Goal: Obtain resource: Obtain resource

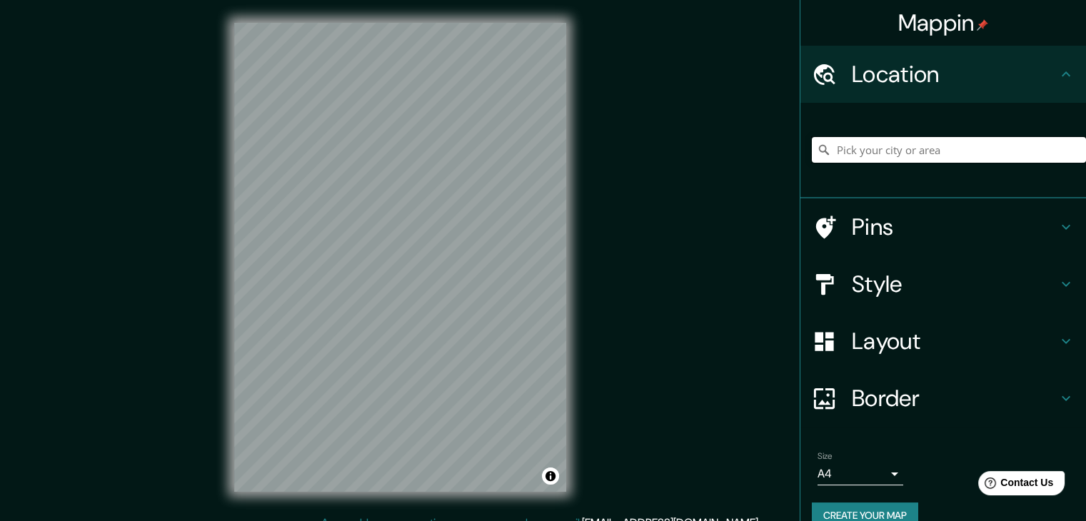
click at [923, 152] on input "Pick your city or area" at bounding box center [949, 150] width 274 height 26
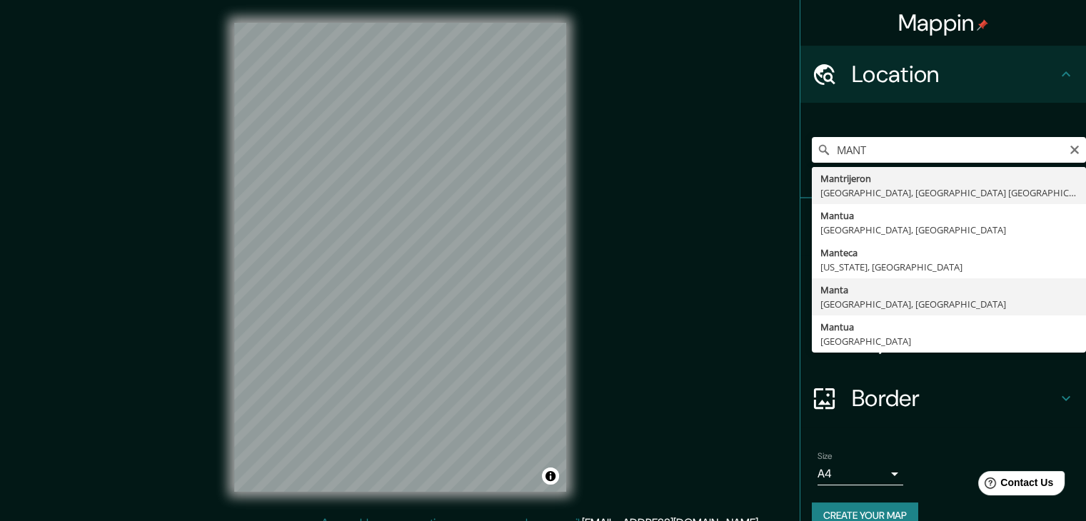
type input "Manta, Manabí, Ecuador"
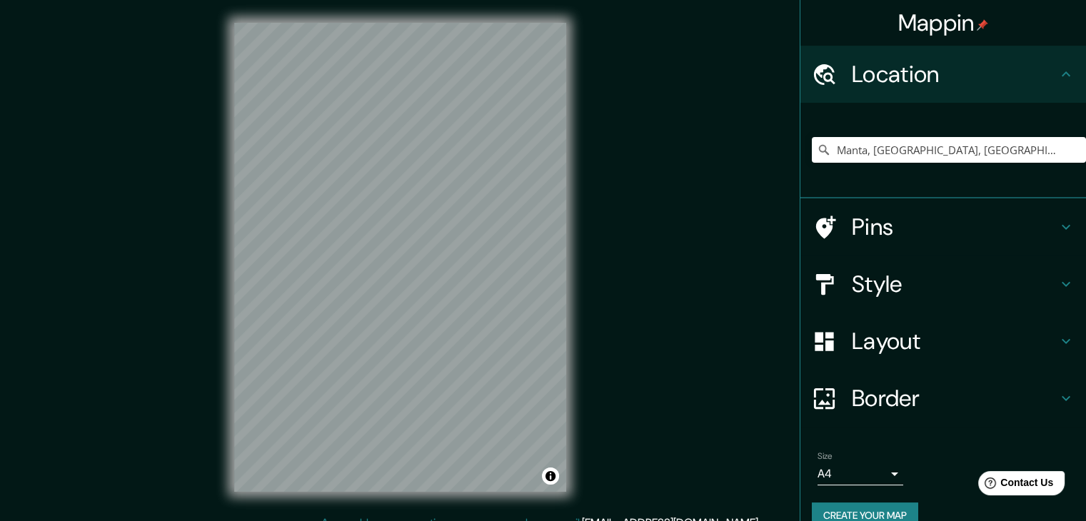
click at [885, 336] on h4 "Layout" at bounding box center [955, 341] width 206 height 29
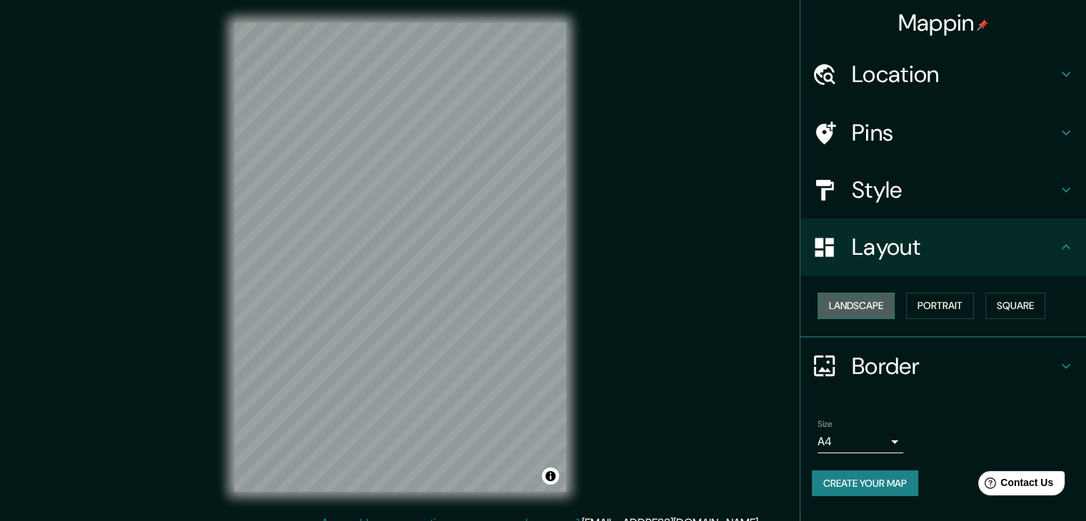
click at [871, 312] on button "Landscape" at bounding box center [856, 306] width 77 height 26
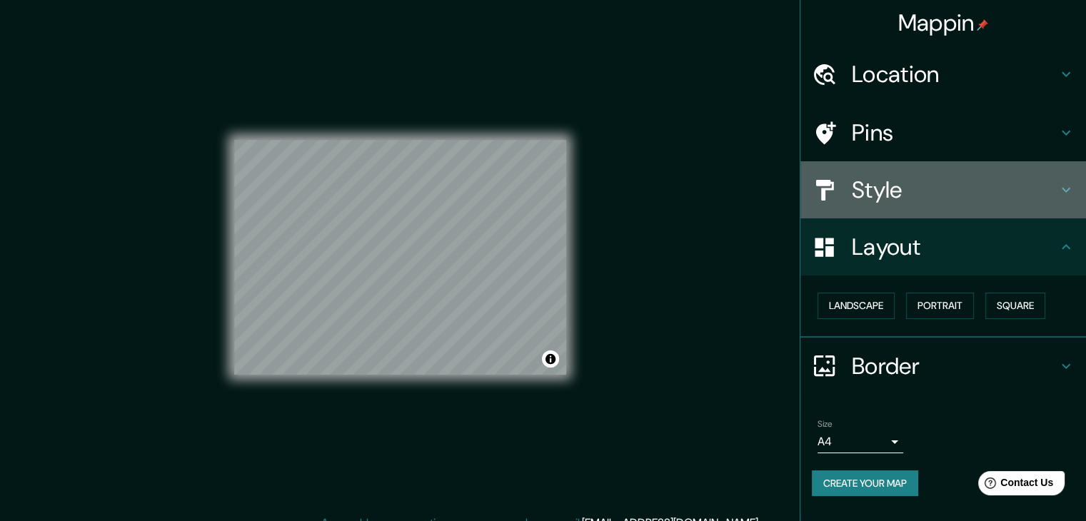
click at [848, 192] on div at bounding box center [832, 190] width 40 height 25
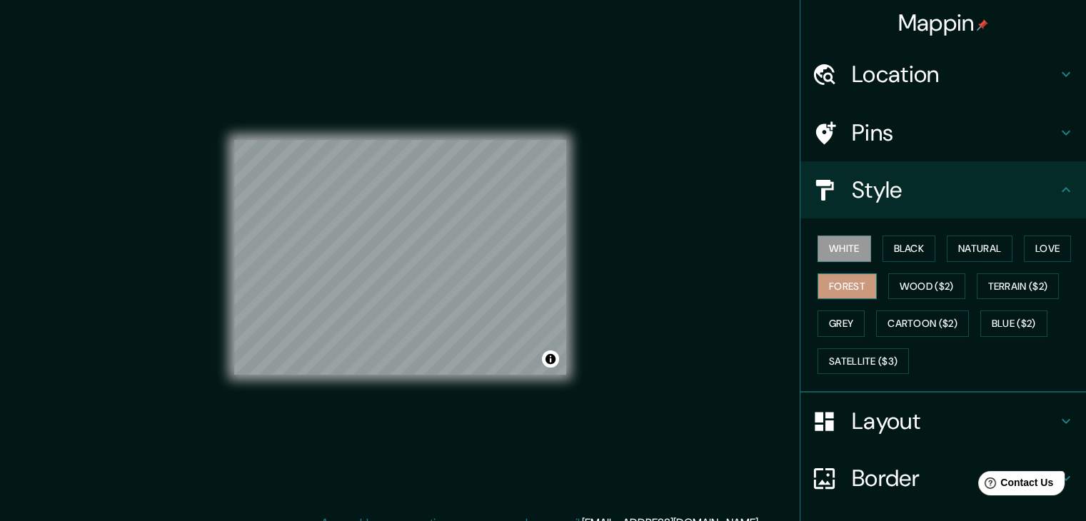
click at [858, 291] on button "Forest" at bounding box center [847, 287] width 59 height 26
click at [835, 312] on button "Grey" at bounding box center [841, 324] width 47 height 26
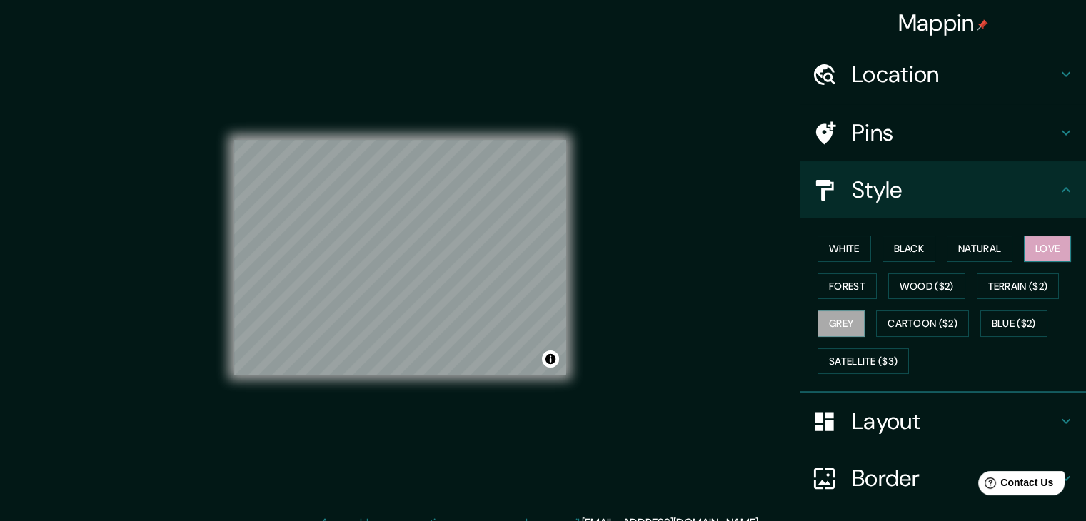
click at [1028, 246] on button "Love" at bounding box center [1047, 249] width 47 height 26
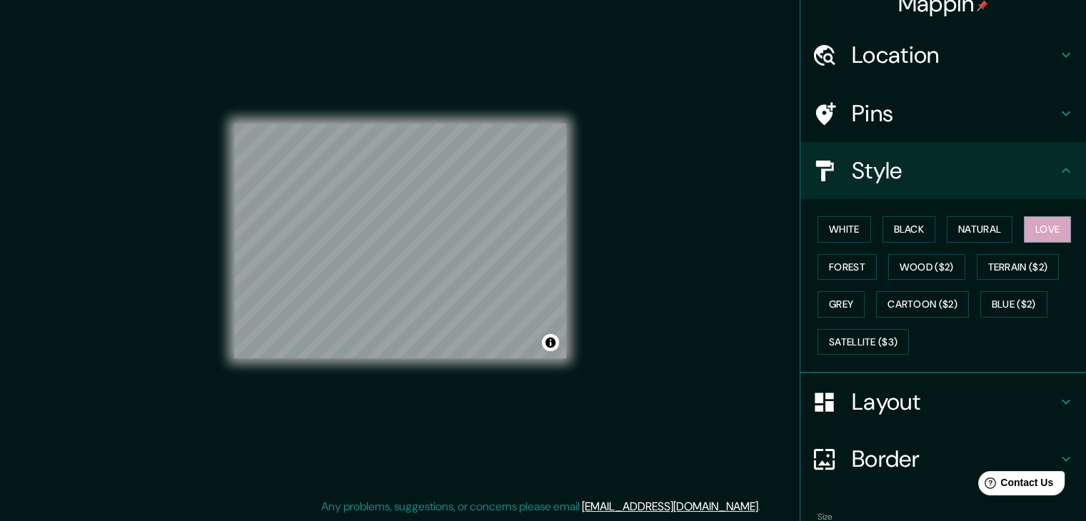
scroll to position [103, 0]
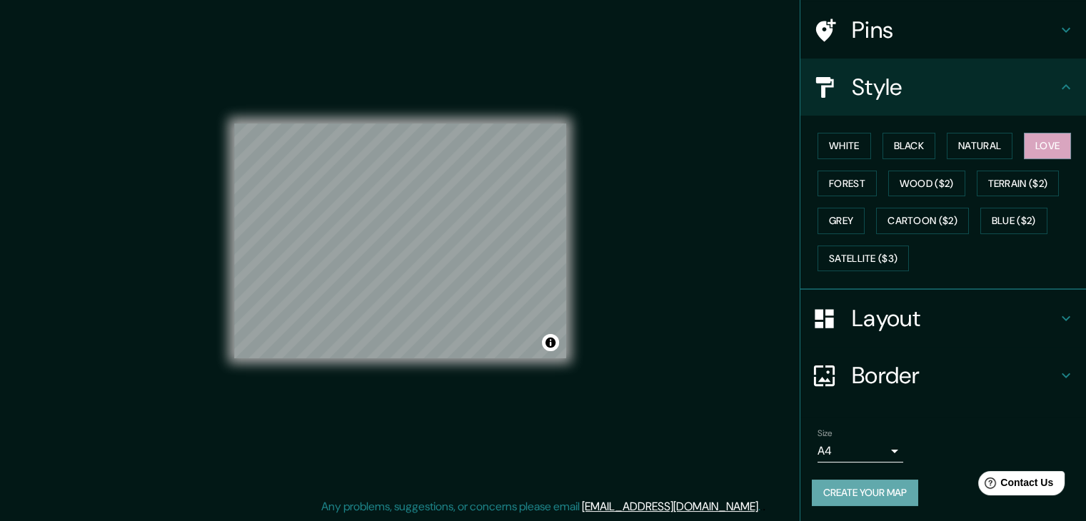
click at [851, 486] on button "Create your map" at bounding box center [865, 493] width 106 height 26
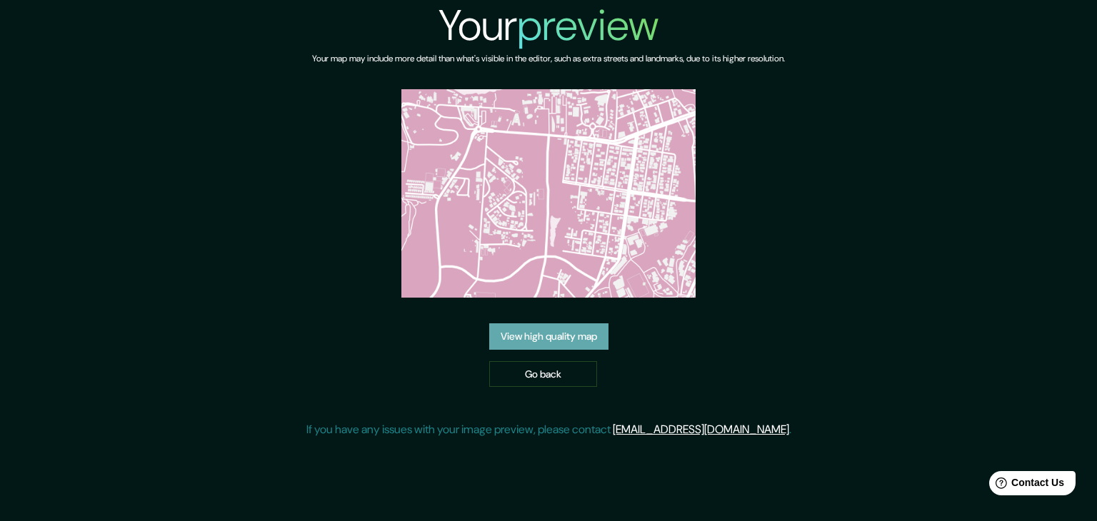
click at [536, 335] on link "View high quality map" at bounding box center [548, 337] width 119 height 26
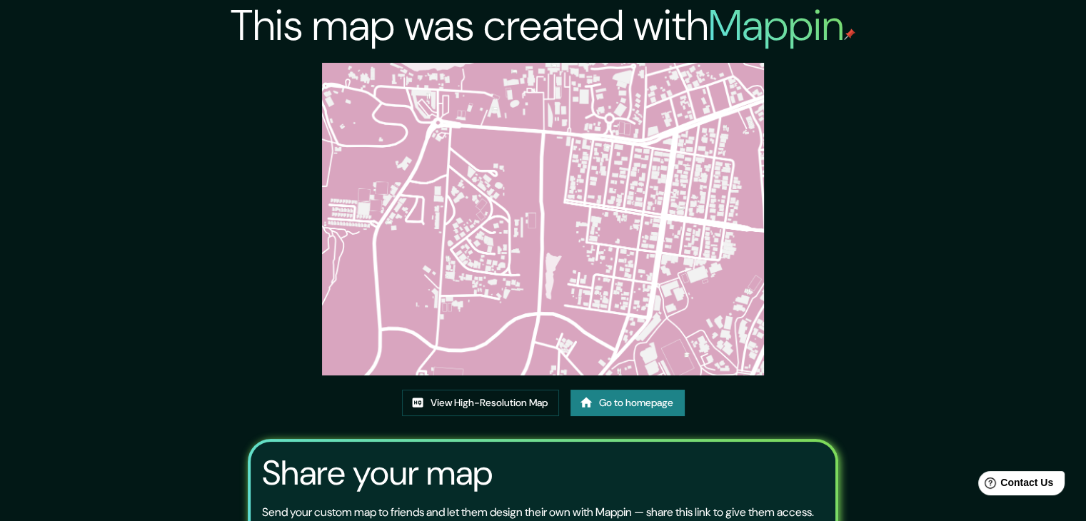
click at [591, 406] on icon at bounding box center [586, 403] width 12 height 10
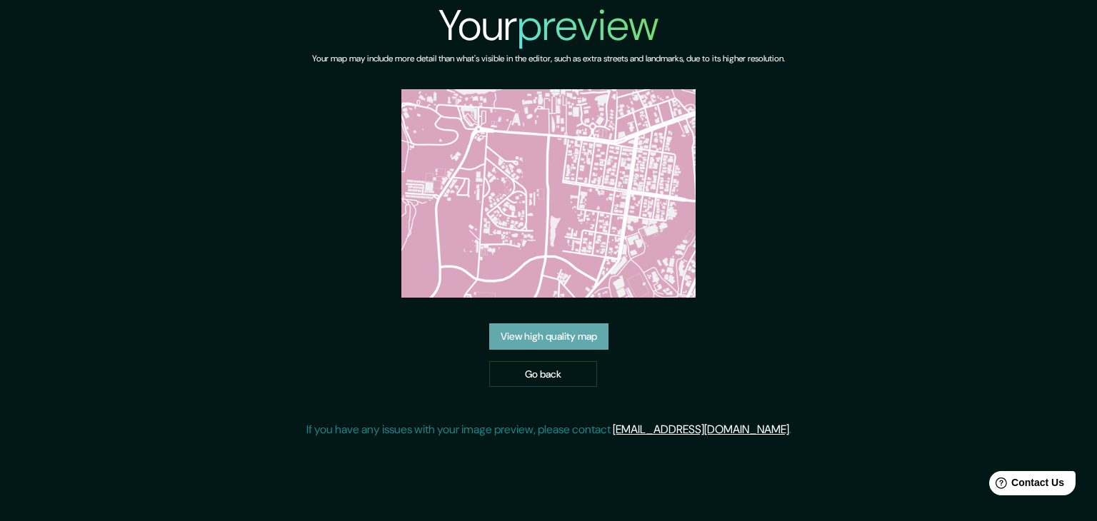
click at [533, 343] on link "View high quality map" at bounding box center [548, 337] width 119 height 26
